Goal: Task Accomplishment & Management: Complete application form

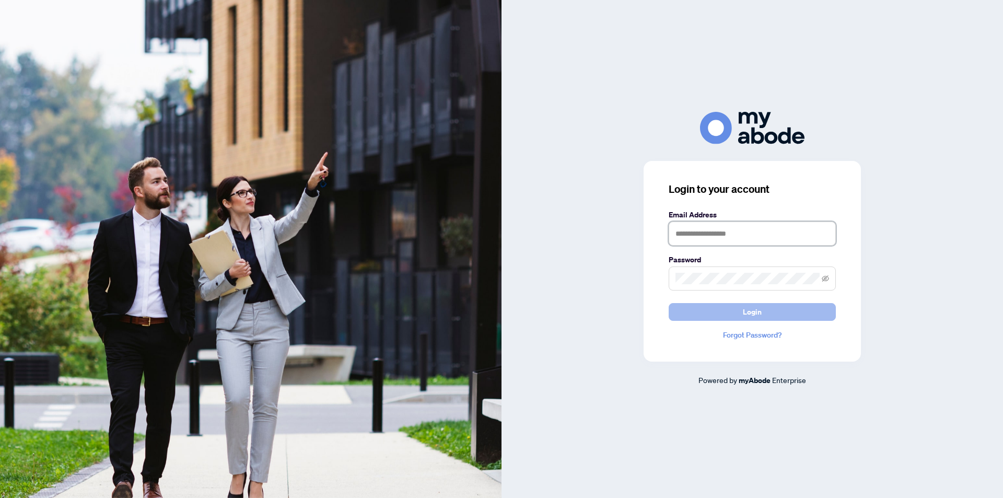
type input "**********"
click at [757, 309] on span "Login" at bounding box center [752, 311] width 19 height 17
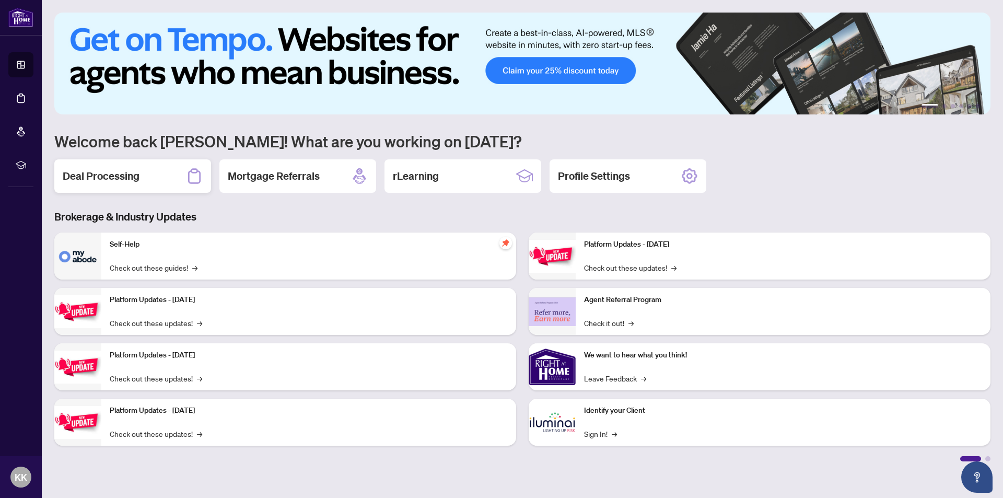
click at [89, 175] on h2 "Deal Processing" at bounding box center [101, 176] width 77 height 15
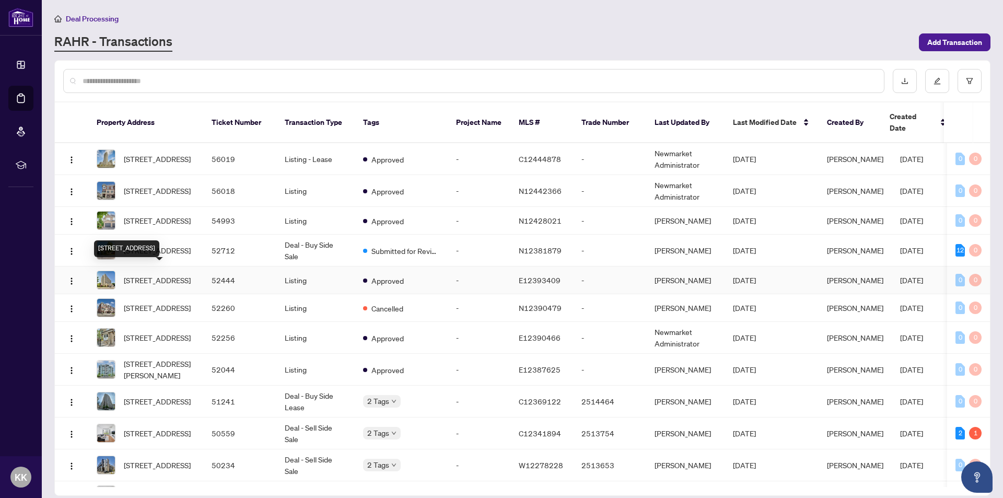
click at [152, 274] on span "[STREET_ADDRESS]" at bounding box center [157, 279] width 67 height 11
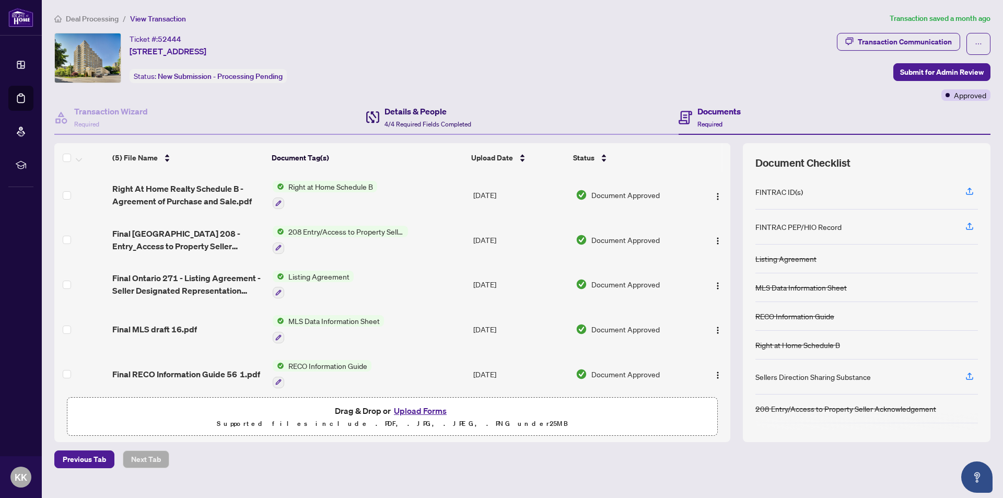
click at [406, 116] on h4 "Details & People" at bounding box center [427, 111] width 87 height 13
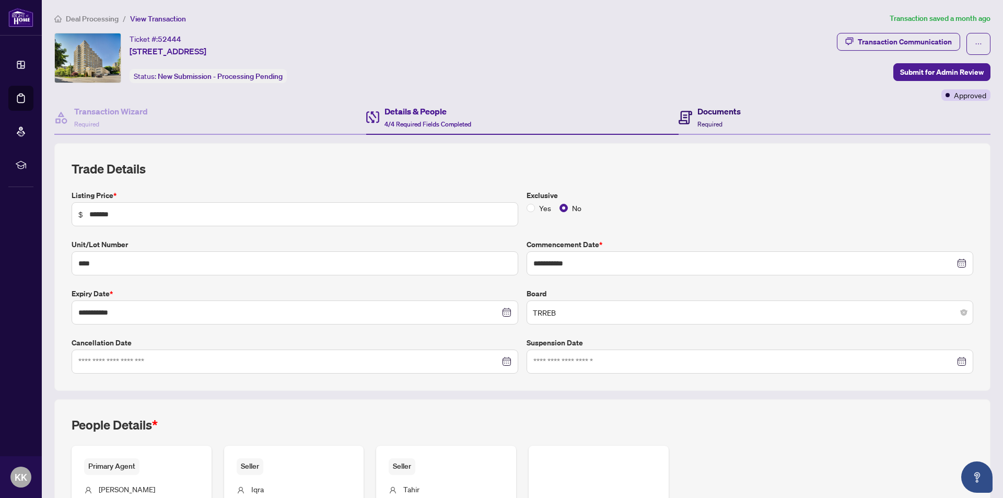
click at [699, 111] on h4 "Documents" at bounding box center [718, 111] width 43 height 13
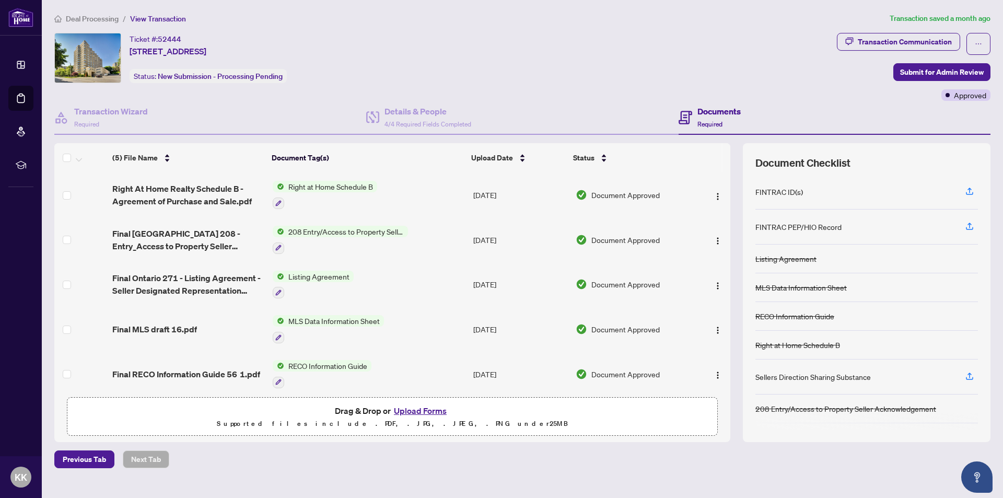
click at [429, 410] on button "Upload Forms" at bounding box center [420, 411] width 59 height 14
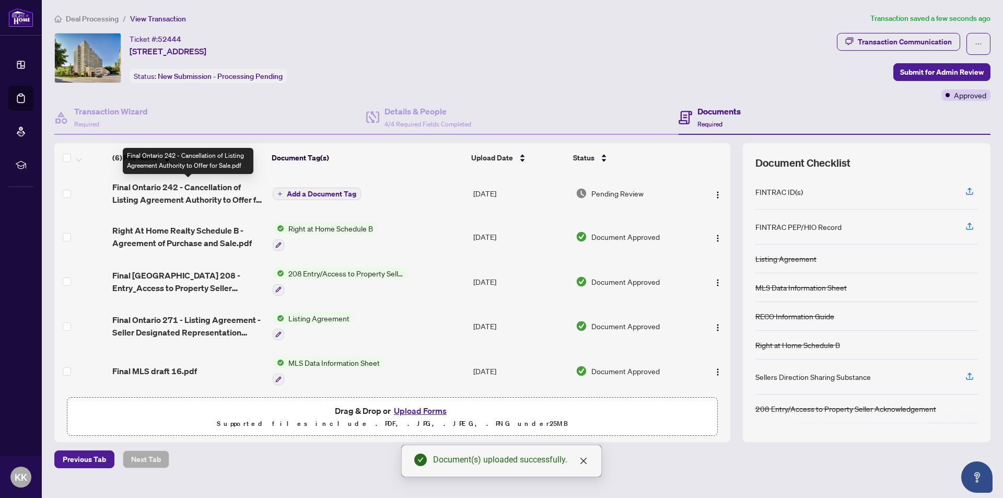
click at [144, 189] on span "Final Ontario 242 - Cancellation of Listing Agreement Authority to Offer for Sa…" at bounding box center [188, 193] width 152 height 25
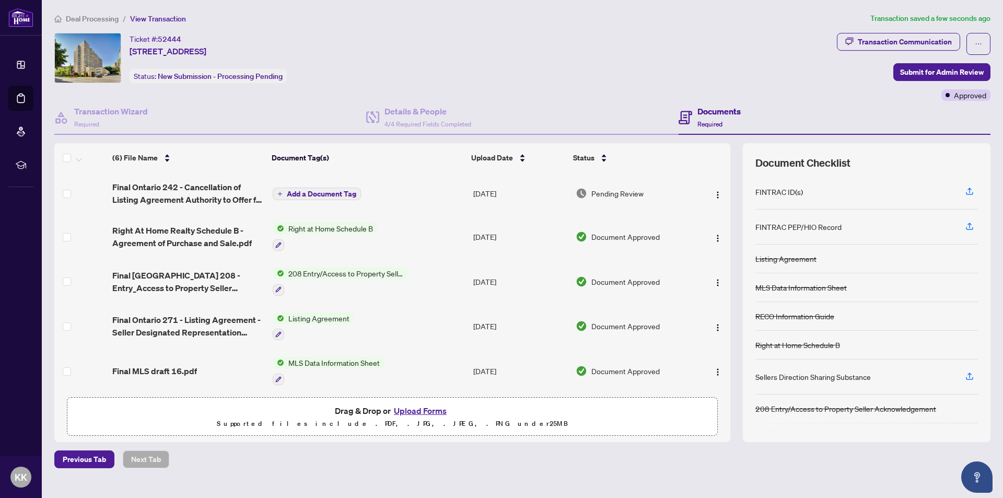
drag, startPoint x: 322, startPoint y: 190, endPoint x: 307, endPoint y: 194, distance: 15.1
click at [307, 194] on span "Add a Document Tag" at bounding box center [321, 193] width 69 height 7
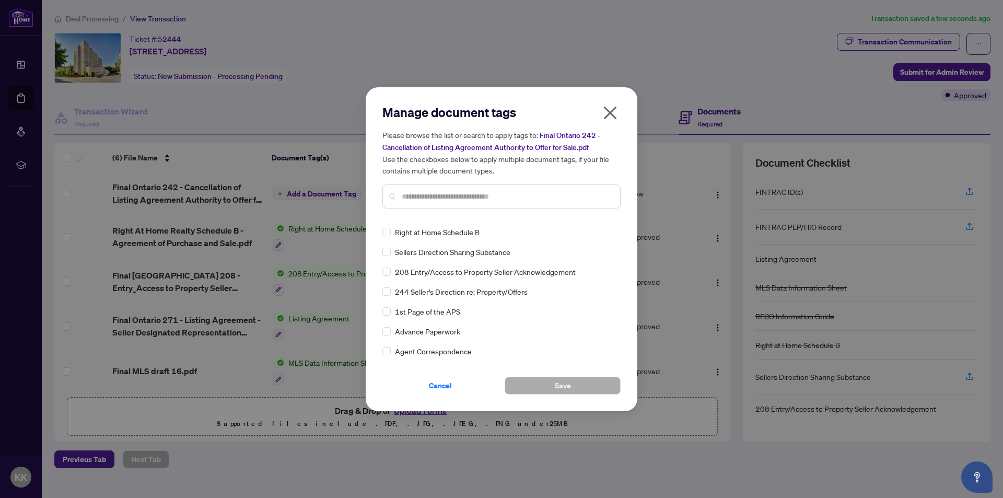
scroll to position [104, 0]
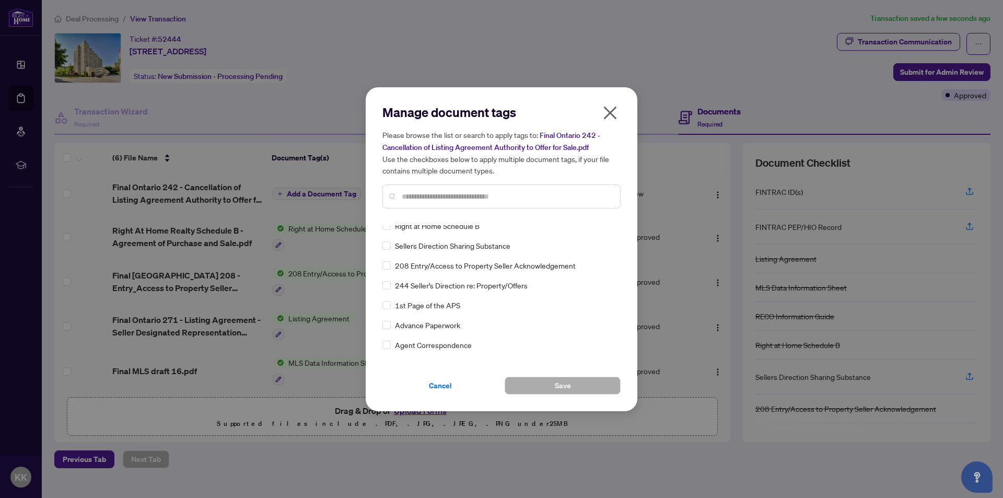
click at [404, 193] on input "text" at bounding box center [507, 196] width 210 height 11
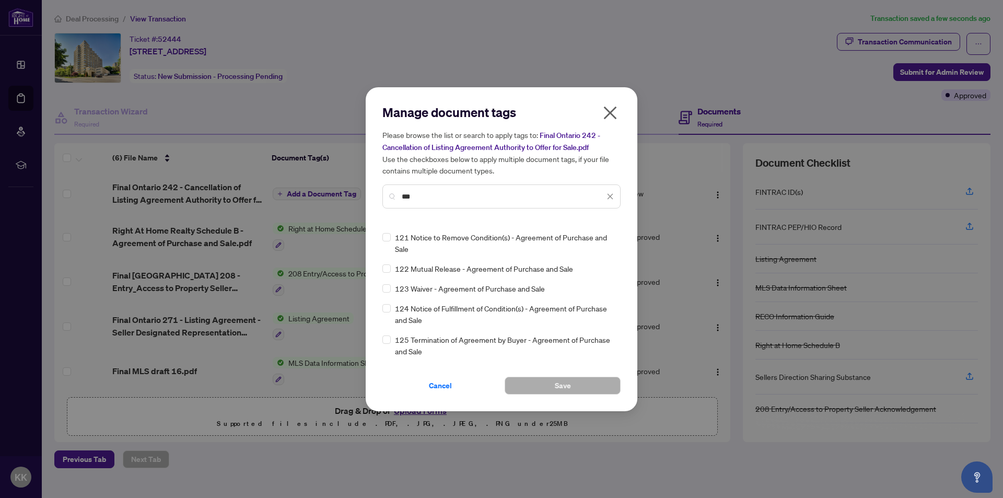
scroll to position [0, 0]
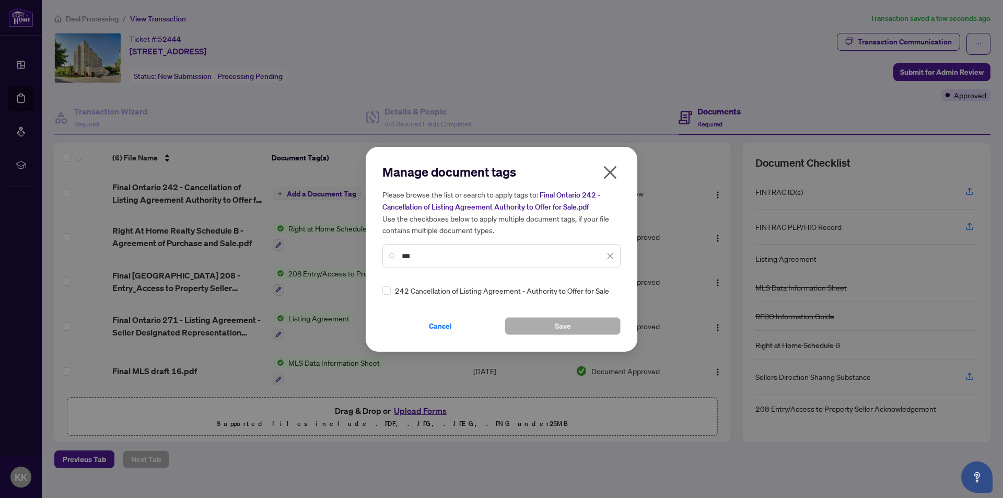
type input "***"
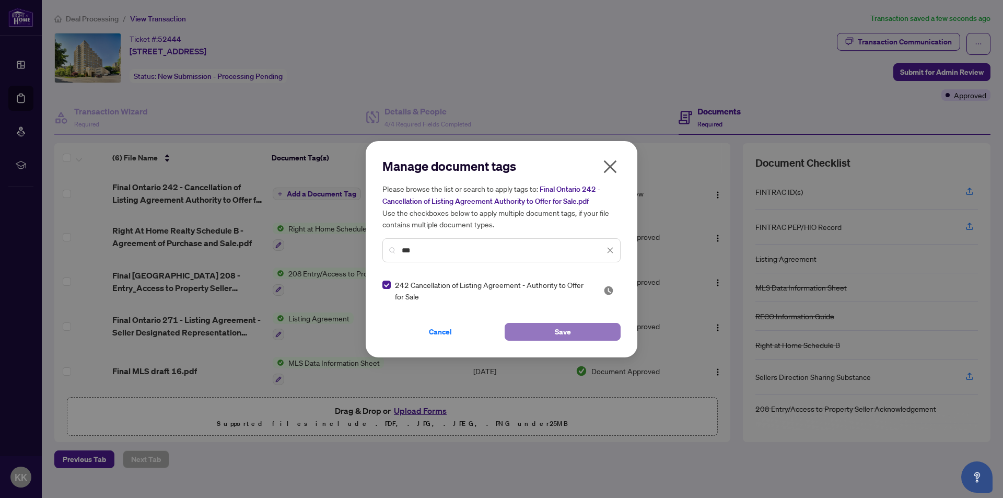
click at [523, 327] on button "Save" at bounding box center [562, 332] width 116 height 18
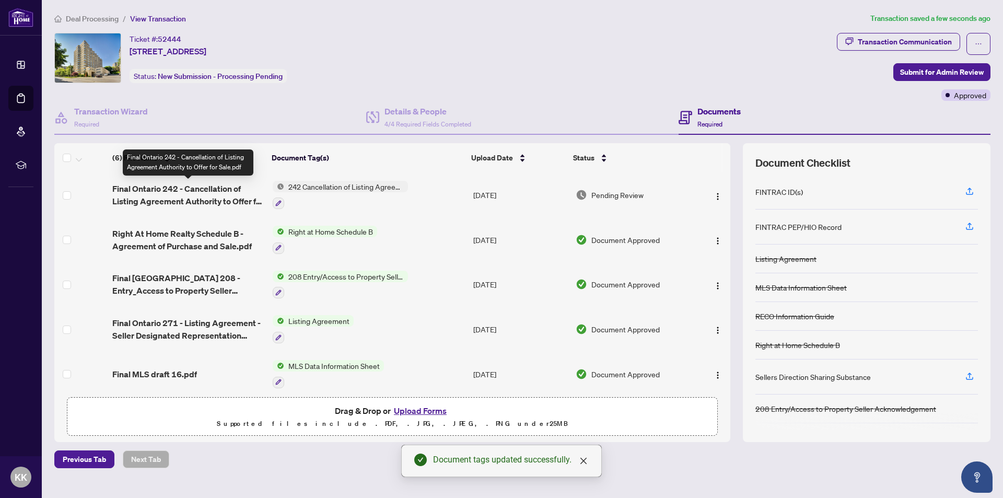
click at [215, 190] on span "Final Ontario 242 - Cancellation of Listing Agreement Authority to Offer for Sa…" at bounding box center [188, 194] width 152 height 25
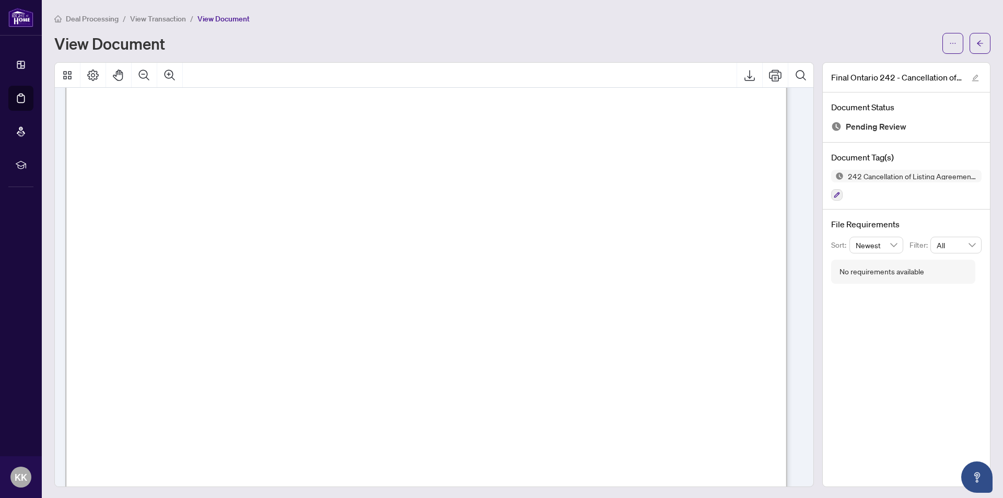
scroll to position [157, 0]
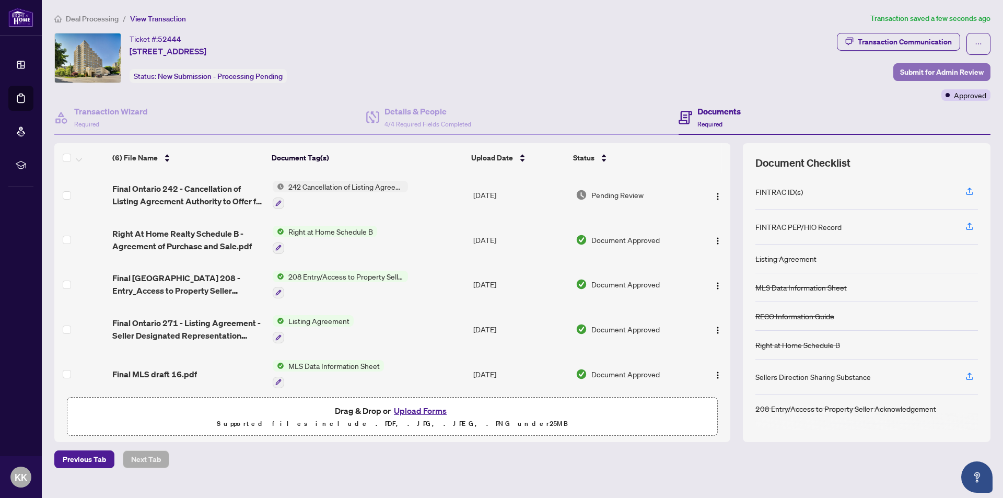
click at [905, 70] on span "Submit for Admin Review" at bounding box center [942, 72] width 84 height 17
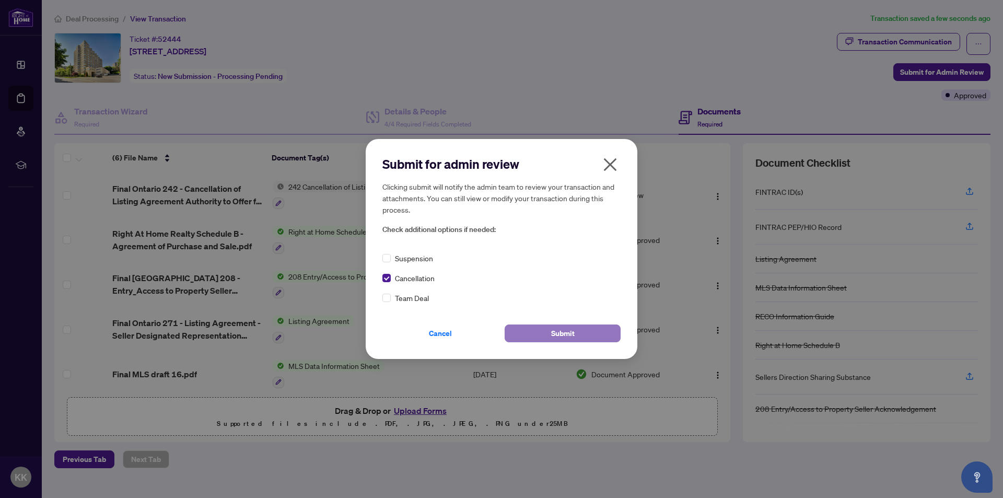
click at [552, 333] on span "Submit" at bounding box center [563, 333] width 24 height 17
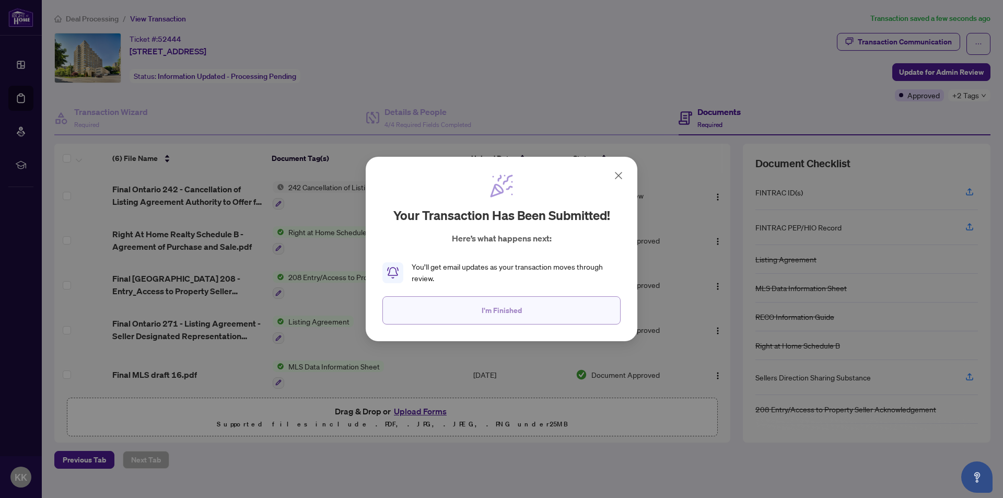
click at [506, 310] on span "I'm Finished" at bounding box center [501, 310] width 40 height 17
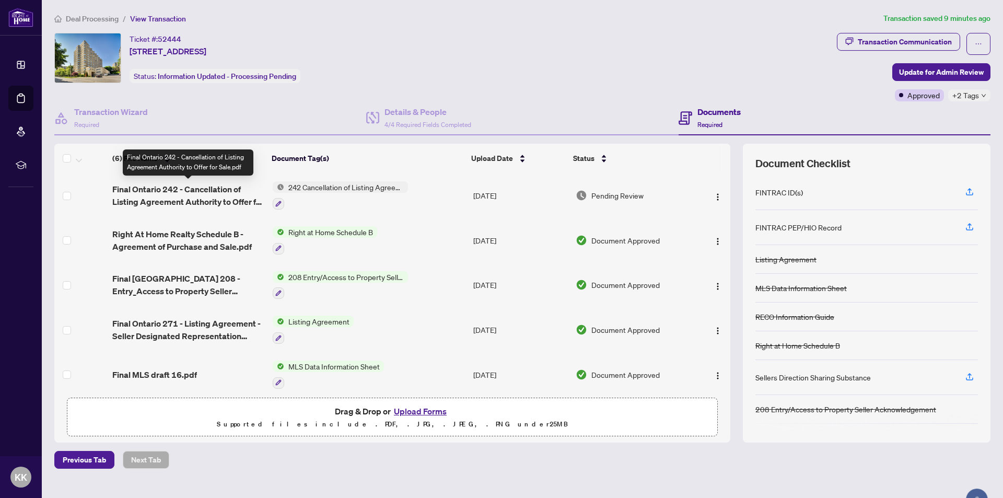
click at [194, 187] on span "Final Ontario 242 - Cancellation of Listing Agreement Authority to Offer for Sa…" at bounding box center [188, 195] width 152 height 25
